Goal: Find specific page/section: Find specific page/section

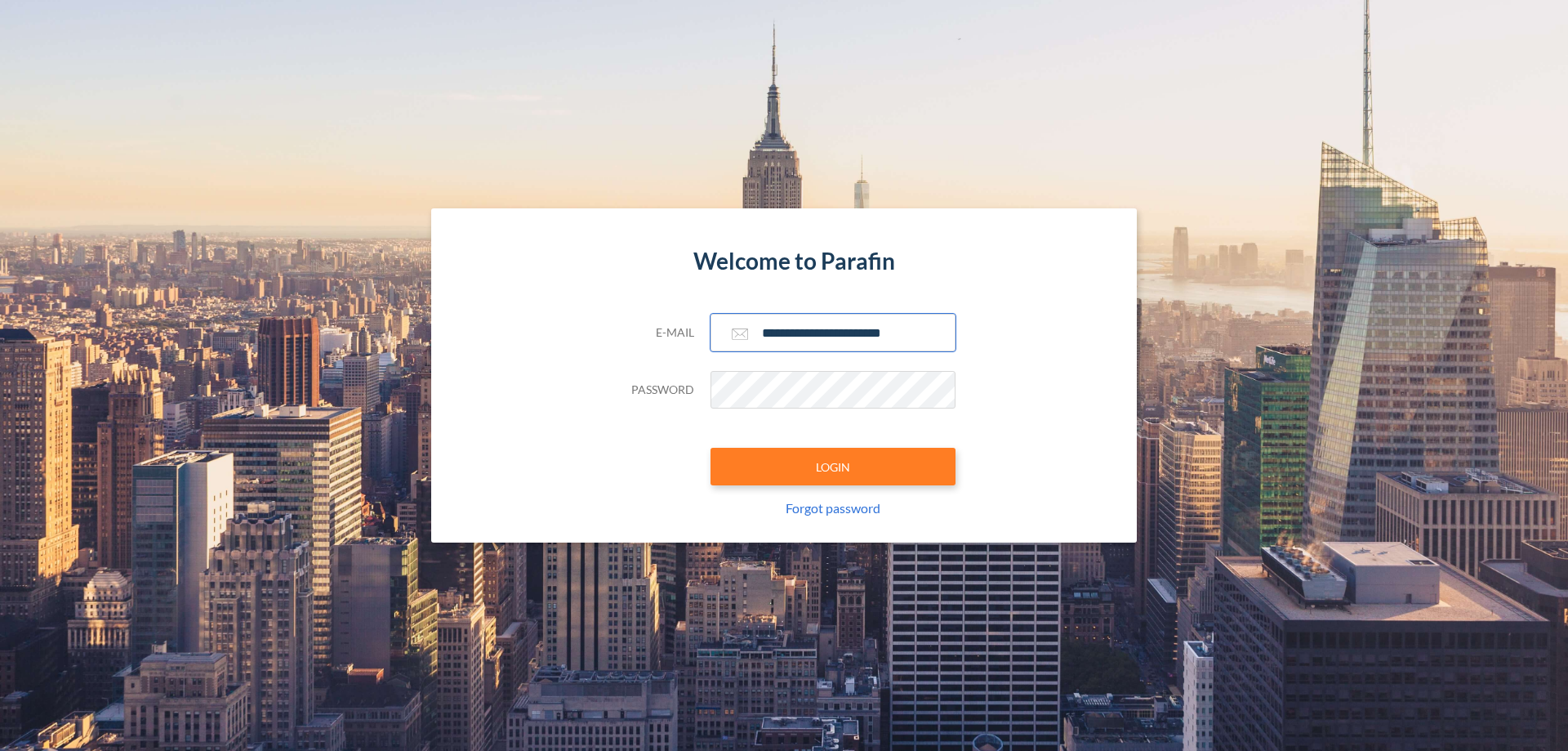
type input "**********"
click at [833, 466] on button "LOGIN" at bounding box center [832, 466] width 245 height 37
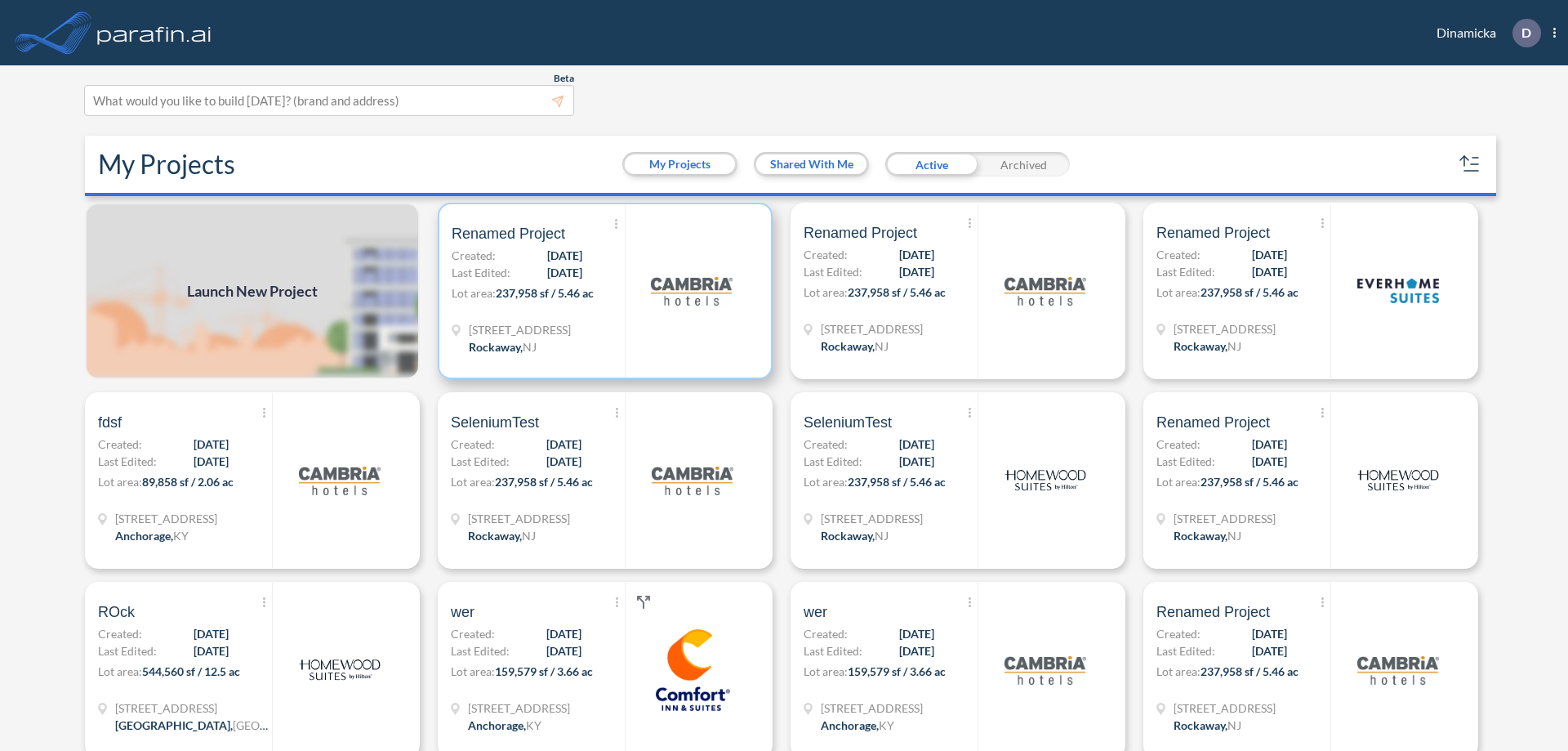
scroll to position [4, 0]
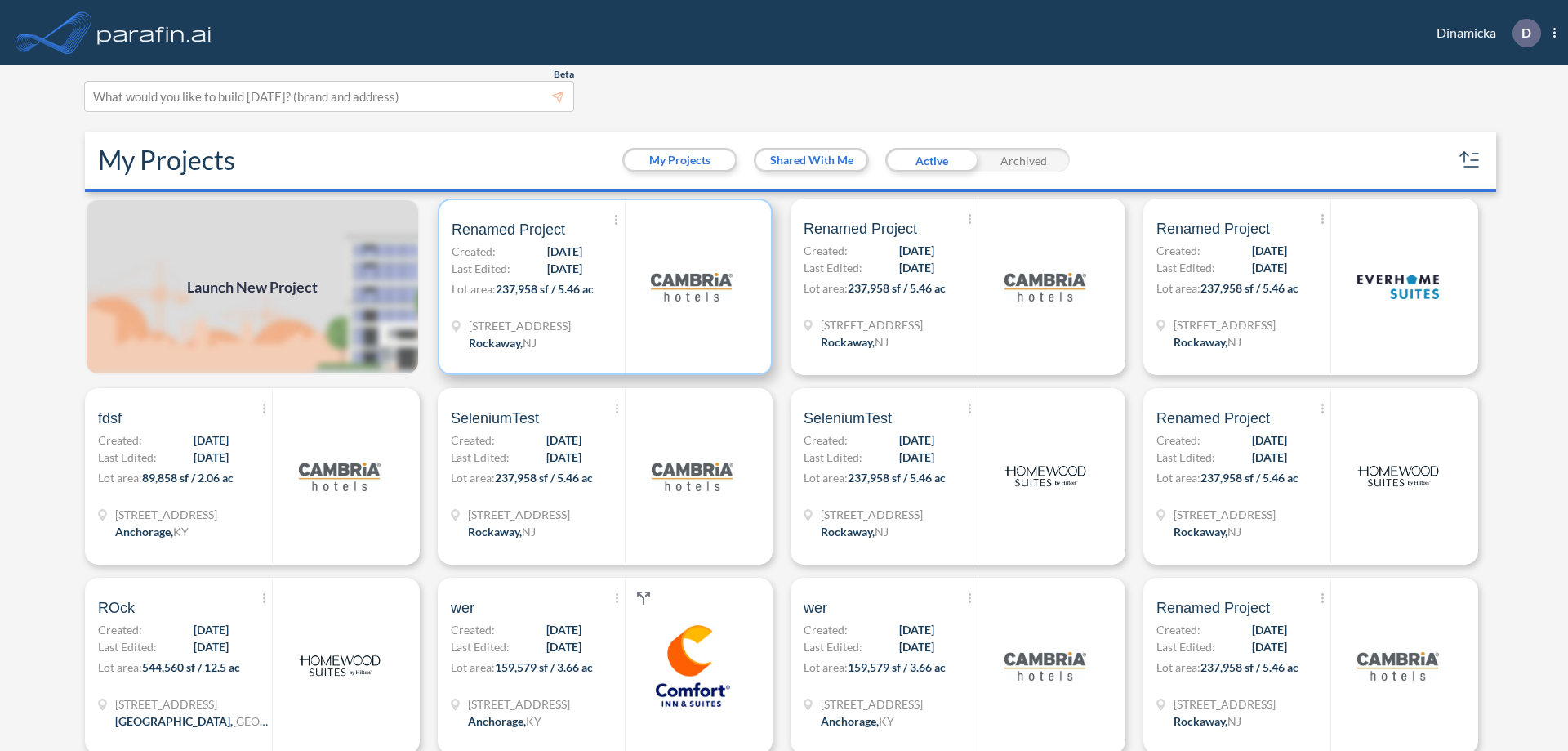
click at [602, 287] on p "Lot area: 237,958 sf / 5.46 ac" at bounding box center [538, 292] width 173 height 24
